Goal: Transaction & Acquisition: Purchase product/service

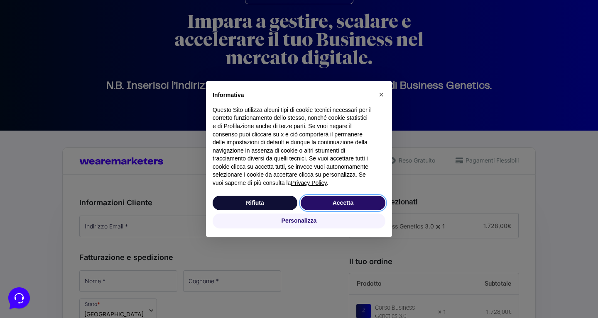
click at [321, 204] on button "Accetta" at bounding box center [343, 203] width 85 height 15
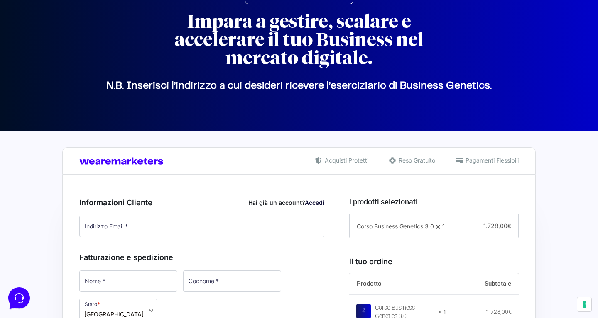
click at [318, 203] on link "Accedi" at bounding box center [315, 202] width 20 height 7
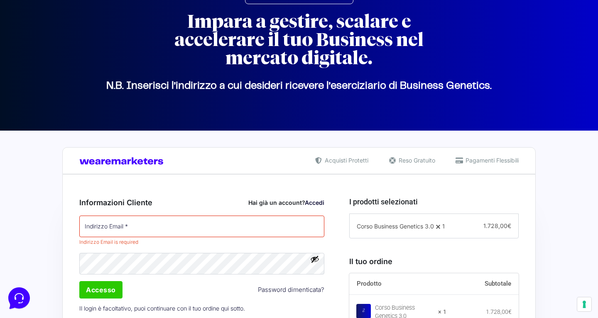
click at [311, 203] on link "Accedi" at bounding box center [315, 202] width 20 height 7
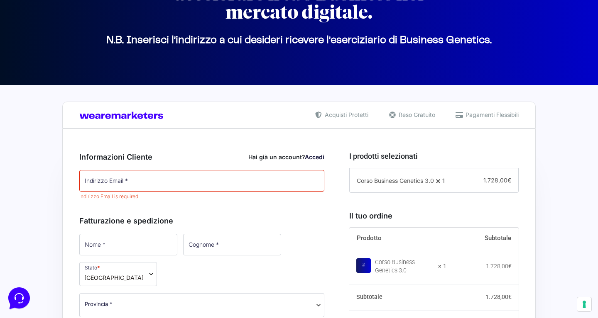
scroll to position [101, 0]
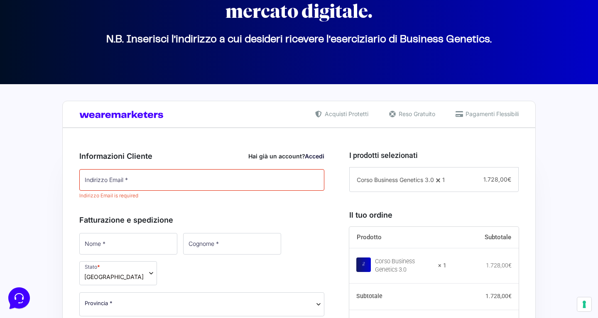
click at [278, 156] on div "Hai già un account? Accedi" at bounding box center [286, 156] width 76 height 9
click at [316, 159] on link "Accedi" at bounding box center [315, 156] width 20 height 7
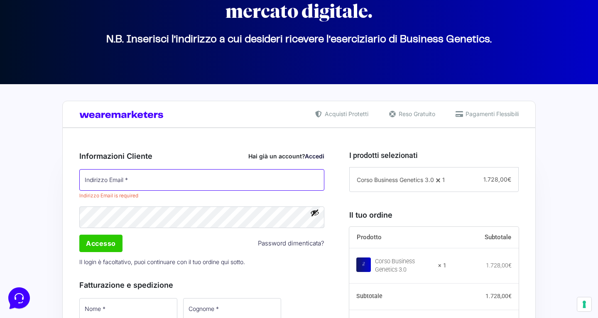
click at [241, 178] on input "Indirizzo Email *" at bounding box center [201, 180] width 245 height 22
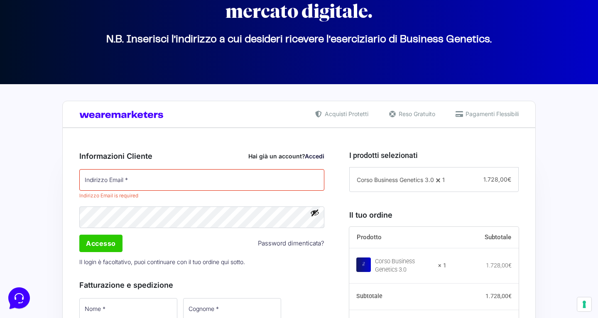
scroll to position [0, 0]
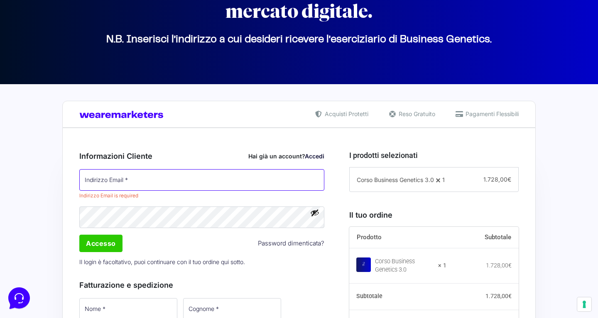
paste input "[EMAIL_ADDRESS][DOMAIN_NAME]"
type input "[EMAIL_ADDRESS][DOMAIN_NAME]"
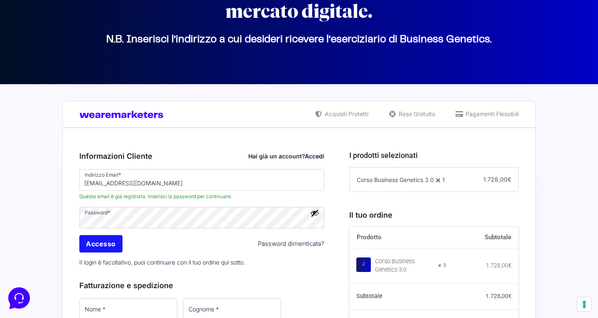
click at [93, 246] on input "Accesso" at bounding box center [100, 243] width 43 height 17
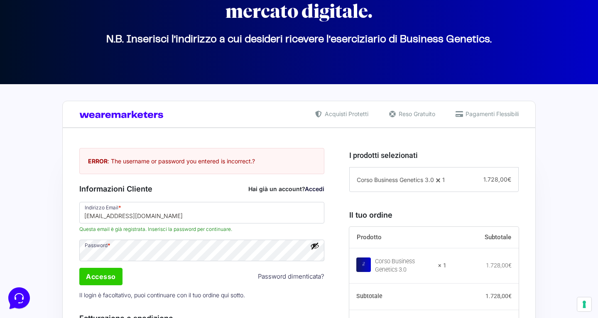
click at [272, 279] on link "Password dimenticata?" at bounding box center [291, 277] width 66 height 10
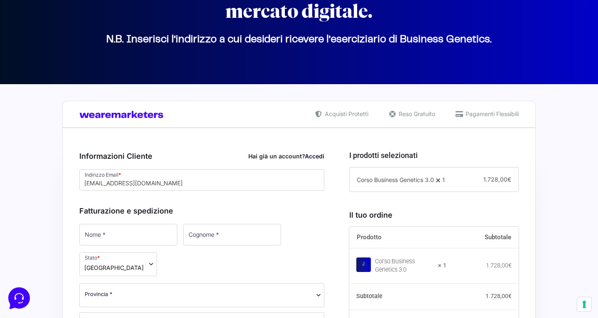
scroll to position [101, 0]
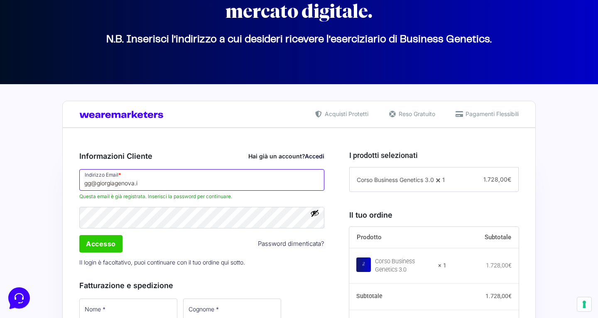
type input "[EMAIL_ADDRESS][DOMAIN_NAME]"
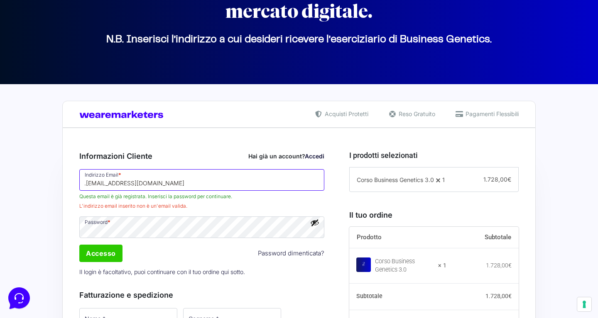
drag, startPoint x: 182, startPoint y: 183, endPoint x: 126, endPoint y: 183, distance: 56.0
click at [126, 183] on input ".iR4d{u2k4gg@giorgiagenova.it" at bounding box center [201, 180] width 245 height 22
click at [119, 184] on input ".iR4d{u2k4gg@giorgiagenova.it" at bounding box center [201, 180] width 245 height 22
drag, startPoint x: 115, startPoint y: 183, endPoint x: 0, endPoint y: 189, distance: 115.6
click at [95, 181] on input ".iR4d{u2k4gg@giorgiagenova.it" at bounding box center [201, 180] width 245 height 22
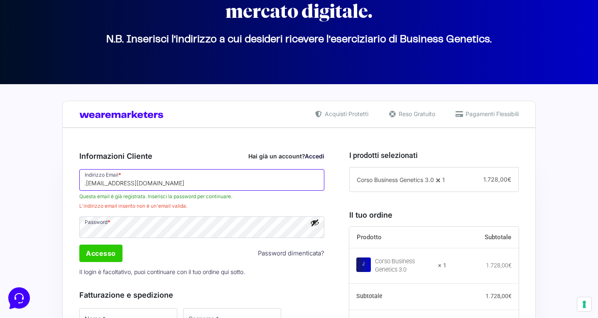
drag, startPoint x: 114, startPoint y: 185, endPoint x: 54, endPoint y: 180, distance: 60.0
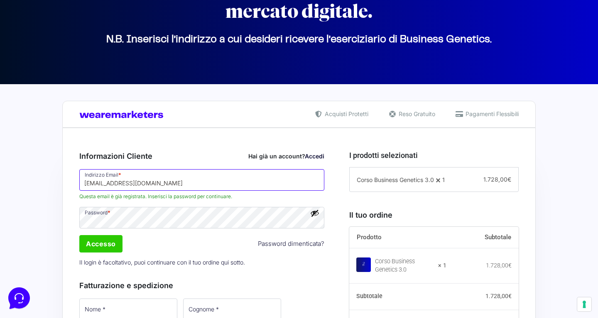
type input "[EMAIL_ADDRESS][DOMAIN_NAME]"
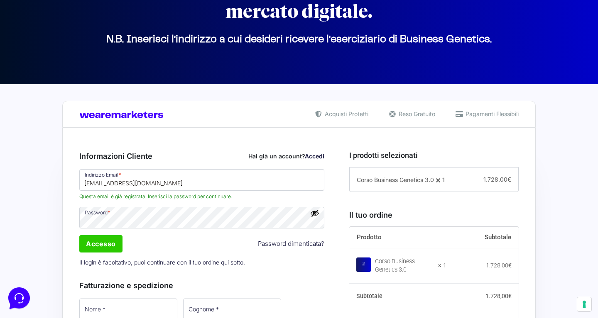
click at [88, 245] on input "Accesso" at bounding box center [100, 243] width 43 height 17
click at [317, 213] on button "Mostra password" at bounding box center [314, 213] width 9 height 9
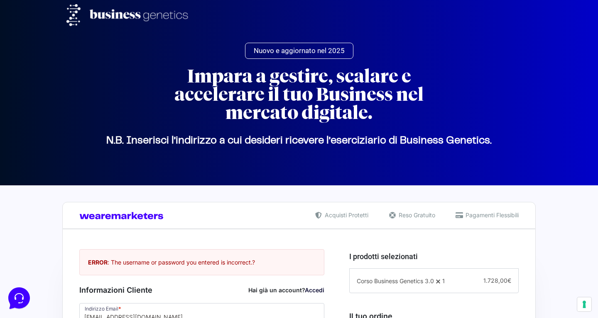
scroll to position [196, 0]
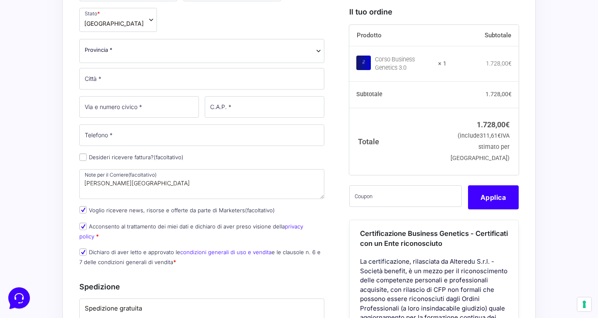
scroll to position [336, 0]
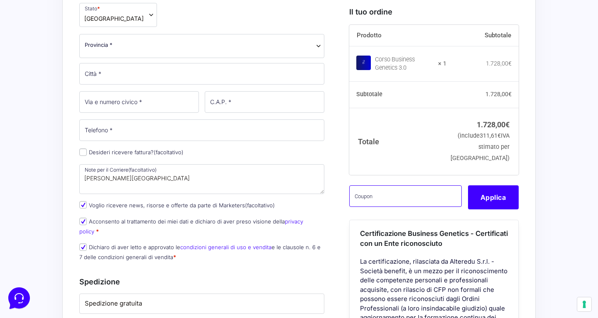
click at [373, 204] on input "text" at bounding box center [405, 196] width 113 height 22
paste input "CLIPRO200BG"
type input "CLIPRO200BG"
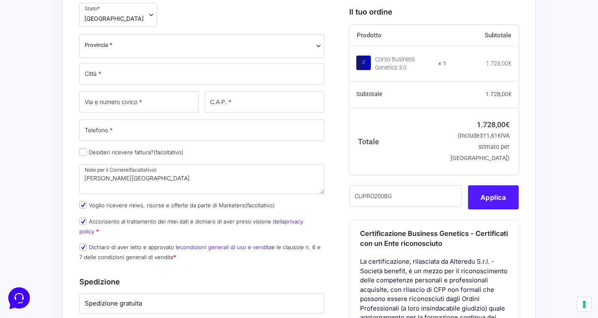
click at [490, 209] on button "Applica" at bounding box center [493, 197] width 51 height 24
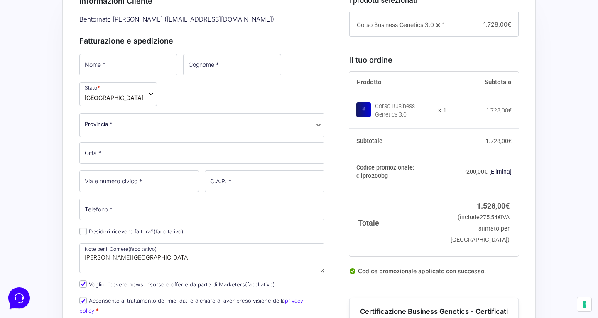
scroll to position [257, 0]
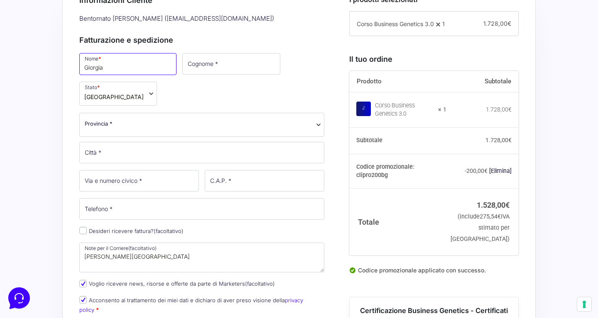
type input "Giorgia"
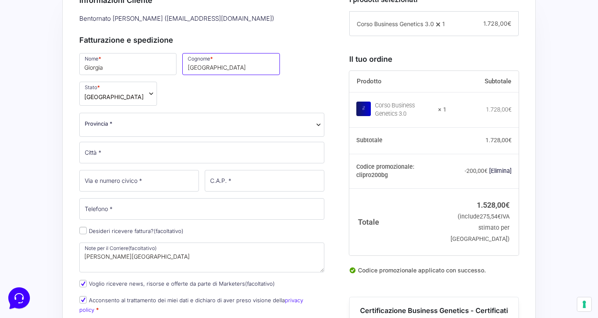
type input "[GEOGRAPHIC_DATA]"
click at [186, 127] on span "Provincia *" at bounding box center [202, 124] width 234 height 9
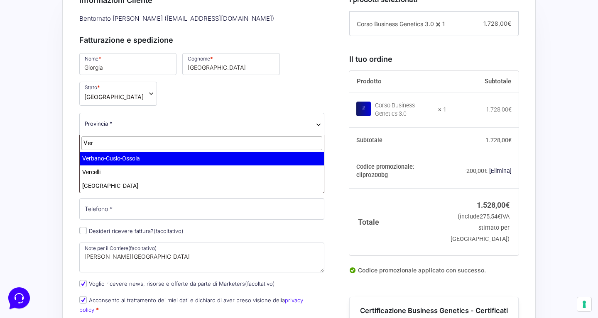
type input "Ver"
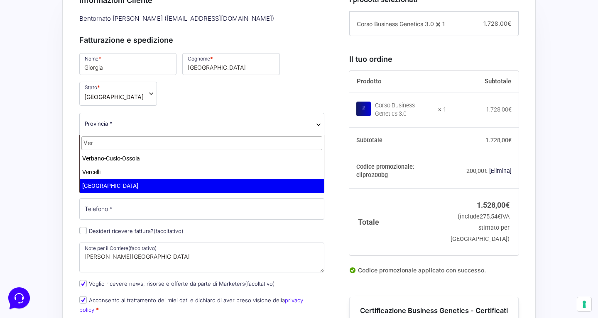
select select "VR"
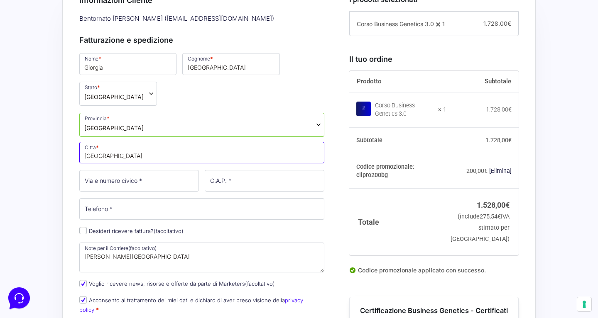
type input "[GEOGRAPHIC_DATA]"
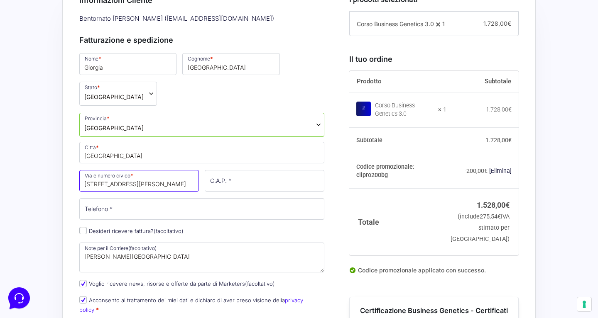
type input "[STREET_ADDRESS][PERSON_NAME]"
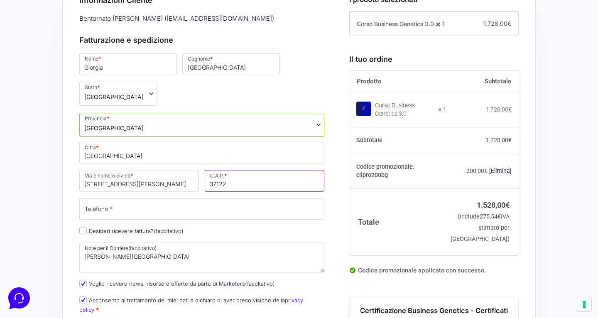
type input "37122"
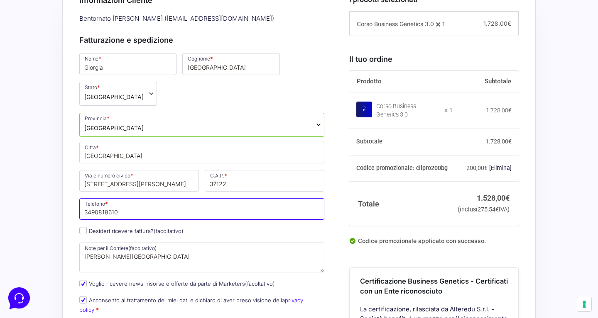
type input "3490818610"
click at [85, 231] on input "Desideri ricevere fattura? (facoltativo)" at bounding box center [82, 230] width 7 height 7
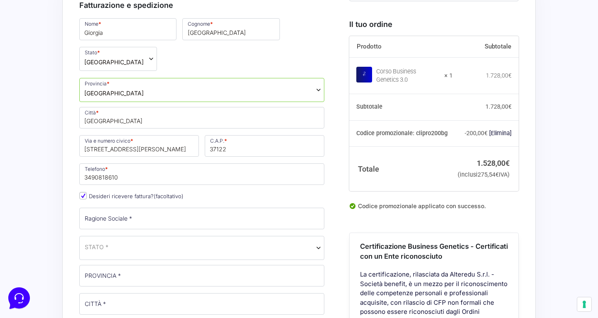
scroll to position [300, 0]
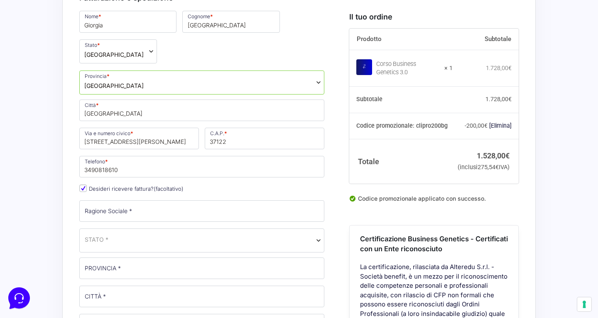
click at [84, 190] on input "Desideri ricevere fattura? (facoltativo)" at bounding box center [82, 188] width 7 height 7
checkbox input "false"
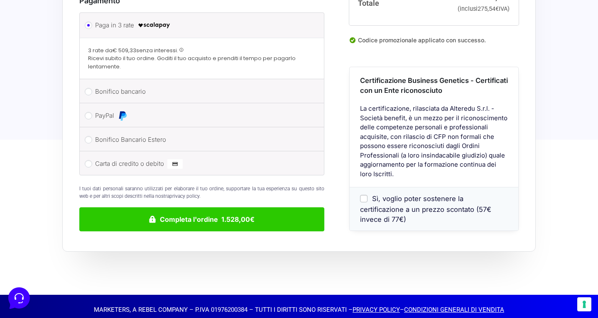
scroll to position [667, 0]
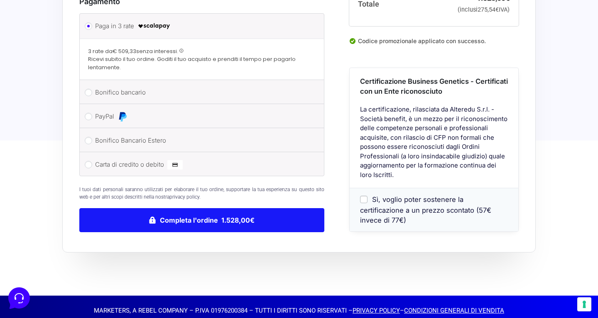
click at [179, 212] on button "Completa l'ordine 1.528,00€" at bounding box center [201, 220] width 245 height 24
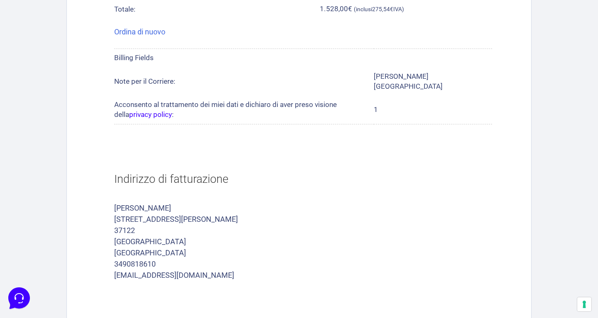
scroll to position [543, 0]
